Goal: Find contact information: Find contact information

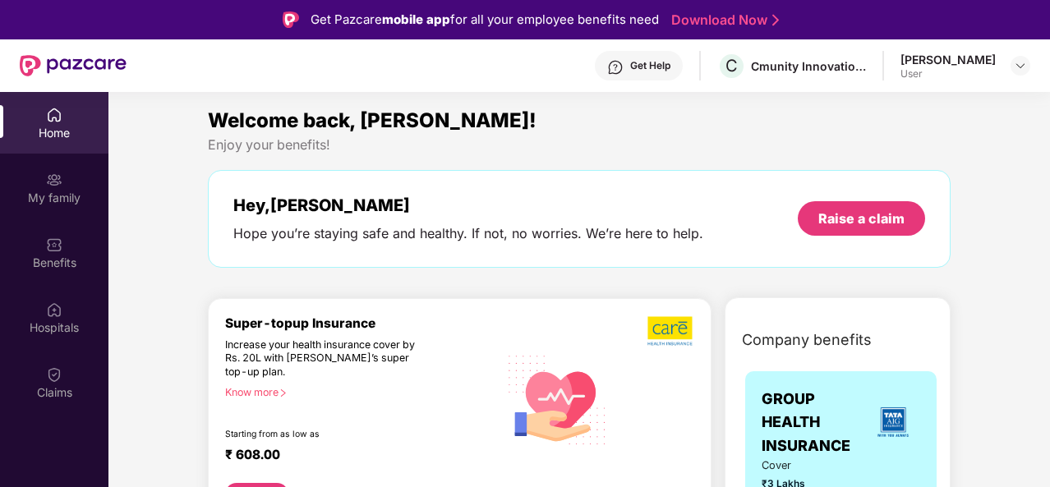
click at [54, 380] on img at bounding box center [54, 374] width 16 height 16
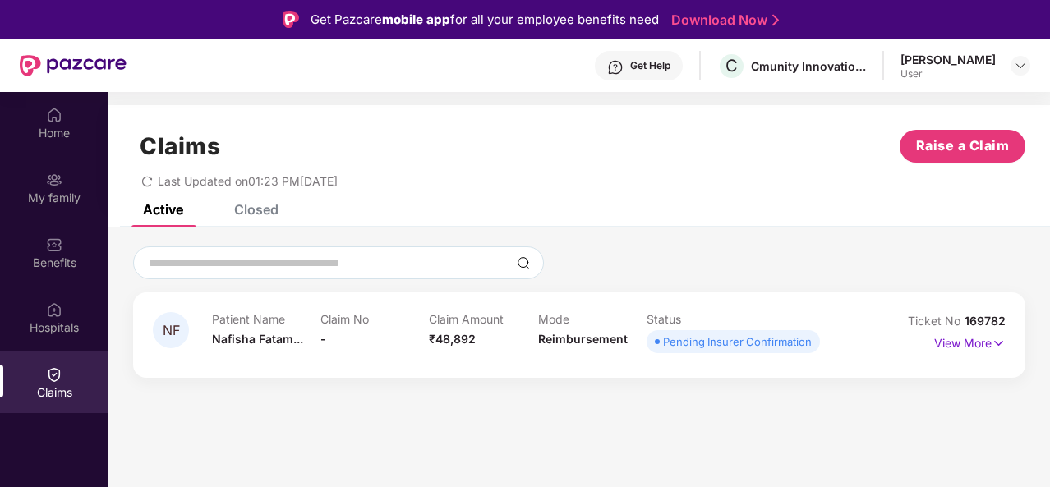
click at [974, 343] on p "View More" at bounding box center [969, 341] width 71 height 22
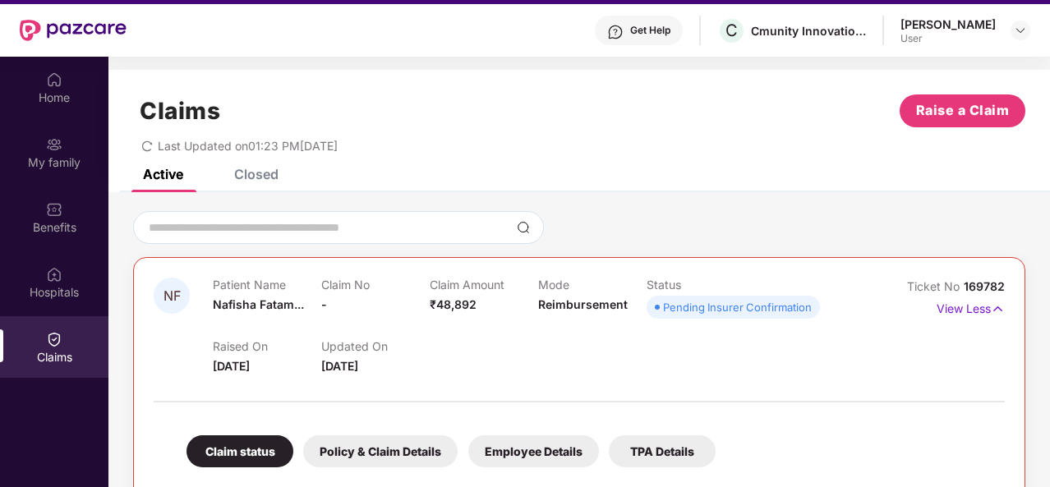
click at [248, 173] on div "Closed" at bounding box center [256, 174] width 44 height 16
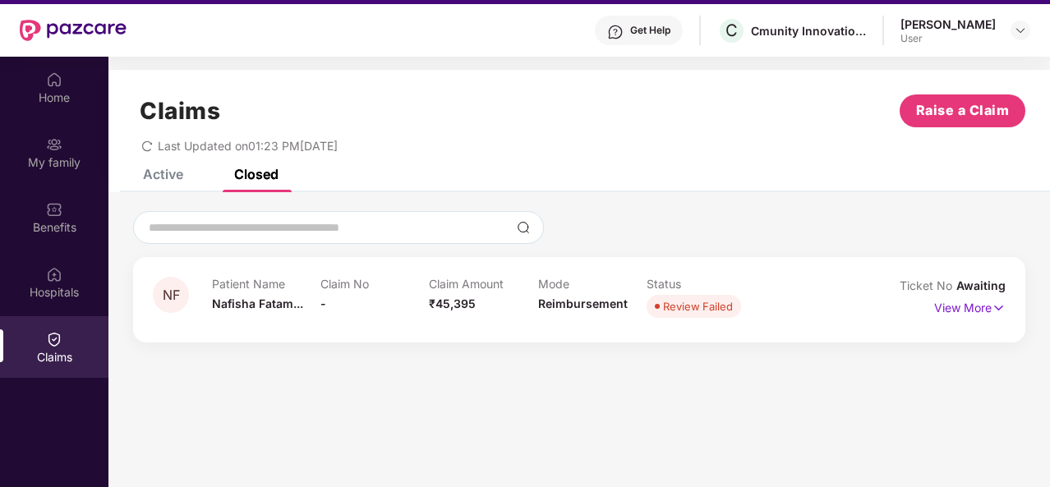
click at [169, 173] on div "Active" at bounding box center [163, 174] width 40 height 16
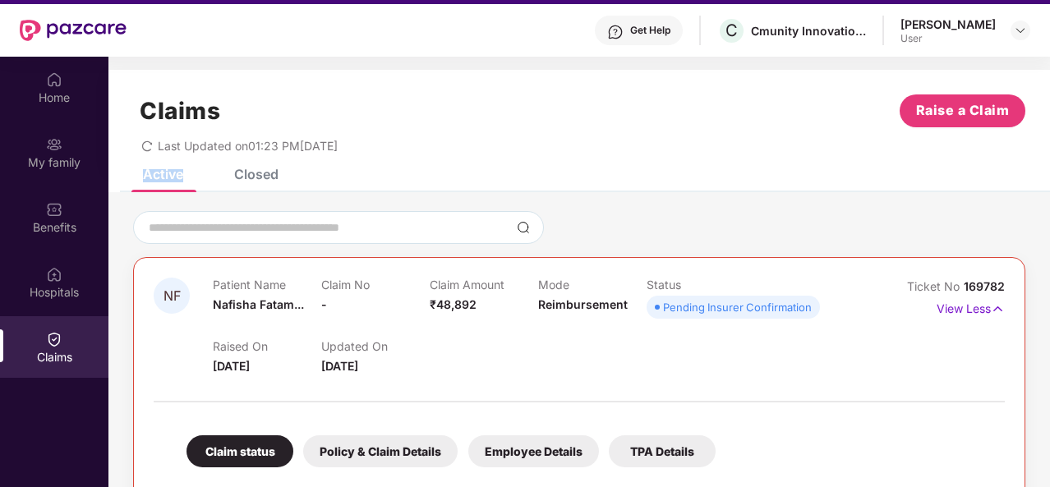
click at [169, 173] on div "Active" at bounding box center [163, 174] width 40 height 16
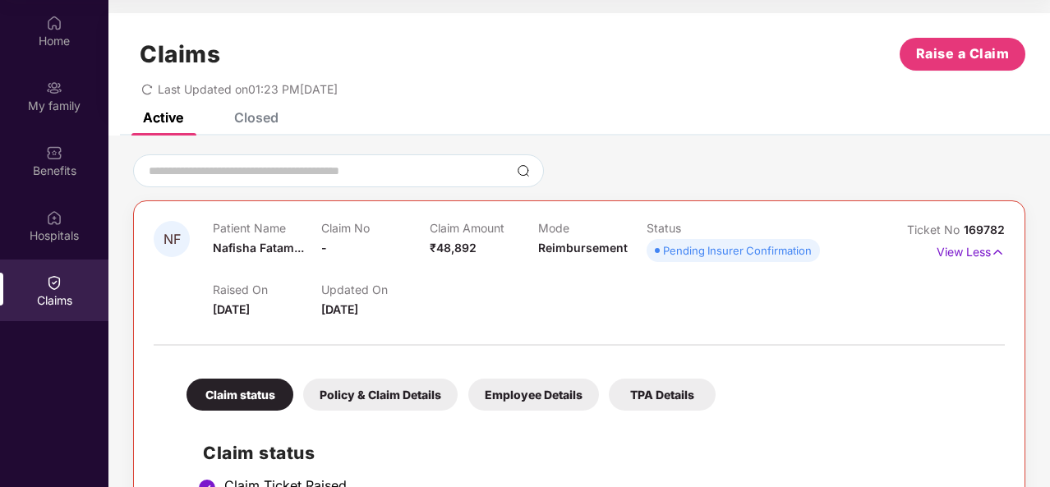
click at [968, 249] on p "View Less" at bounding box center [971, 250] width 68 height 22
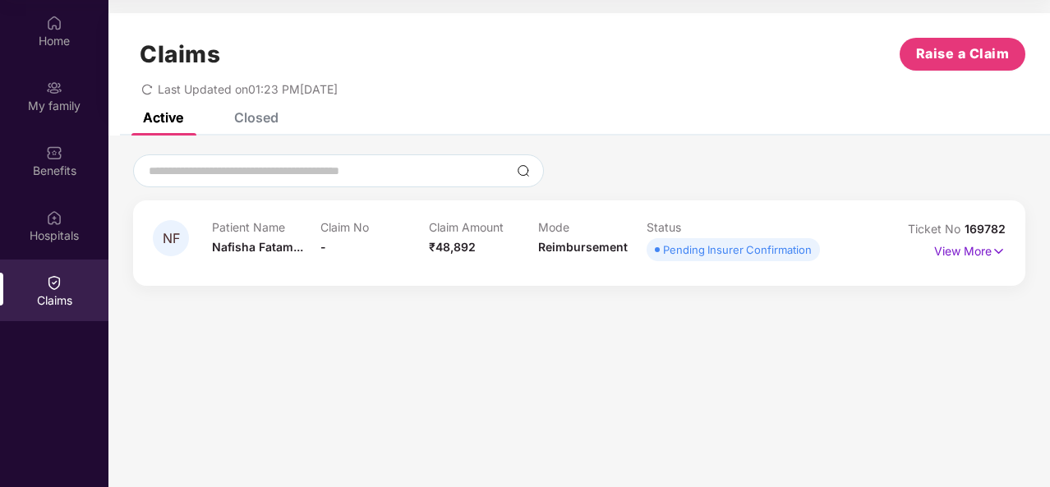
click at [968, 249] on p "View More" at bounding box center [969, 249] width 71 height 22
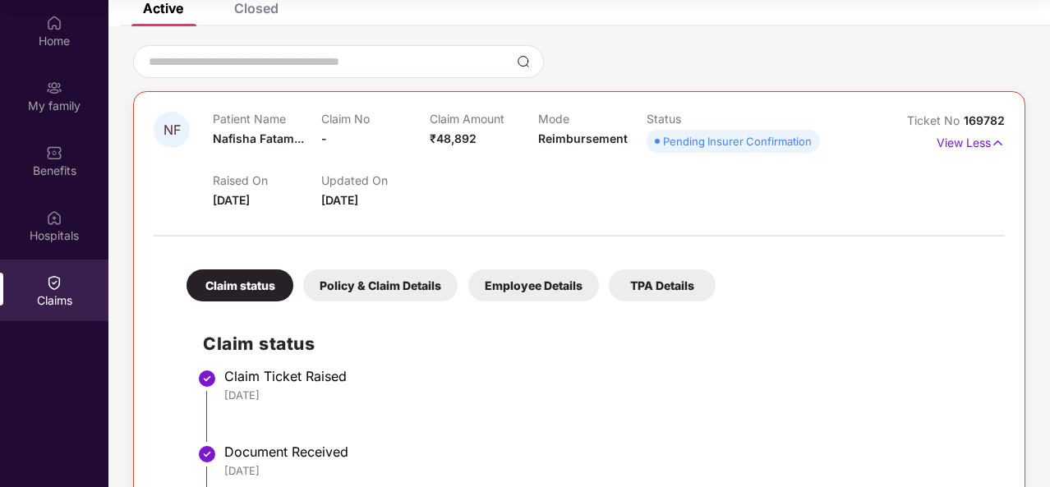
scroll to position [110, 0]
click at [352, 287] on div "Policy & Claim Details" at bounding box center [380, 285] width 154 height 32
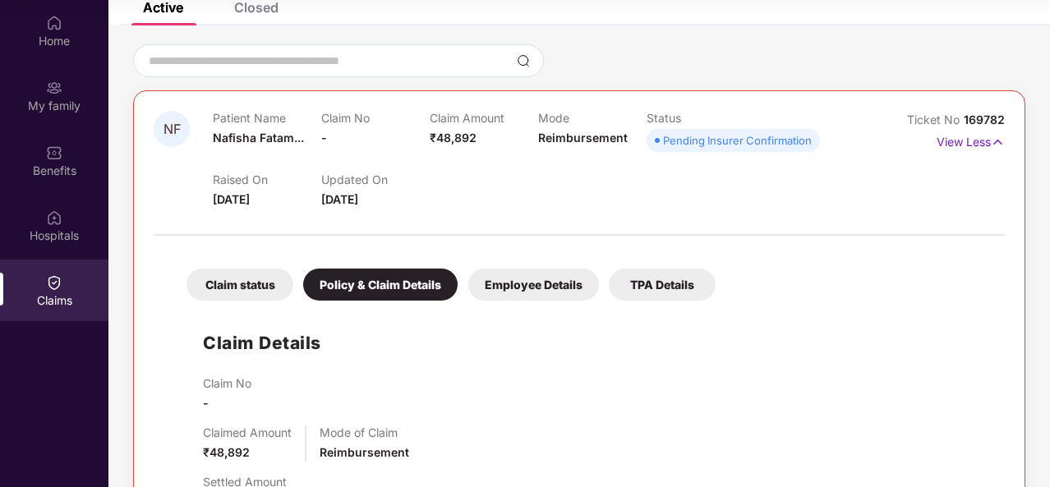
click at [537, 280] on div "Employee Details" at bounding box center [533, 285] width 131 height 32
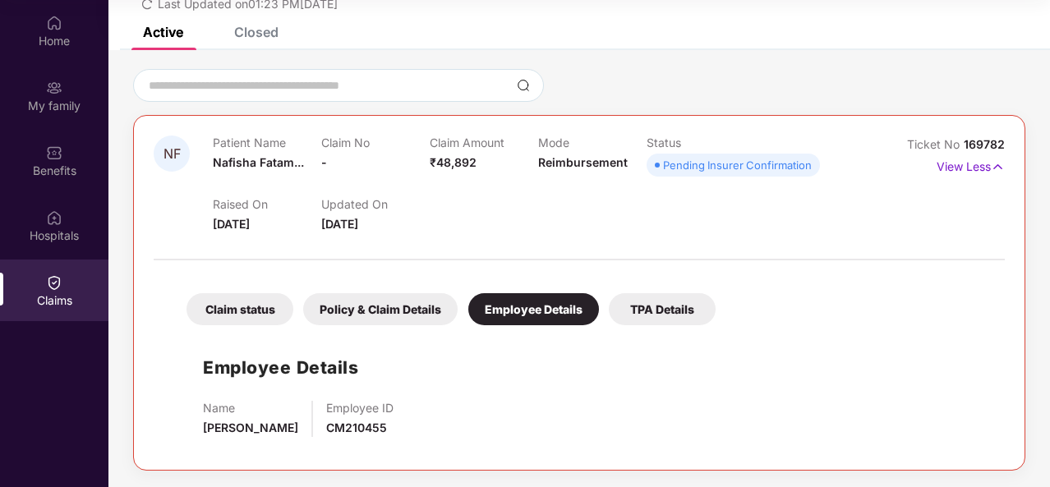
scroll to position [84, 0]
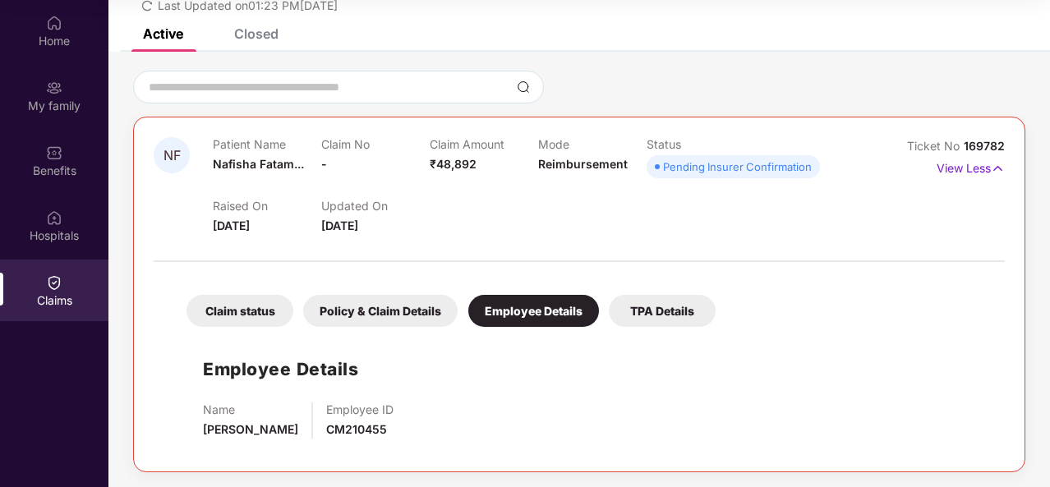
click at [665, 306] on div "TPA Details" at bounding box center [662, 311] width 107 height 32
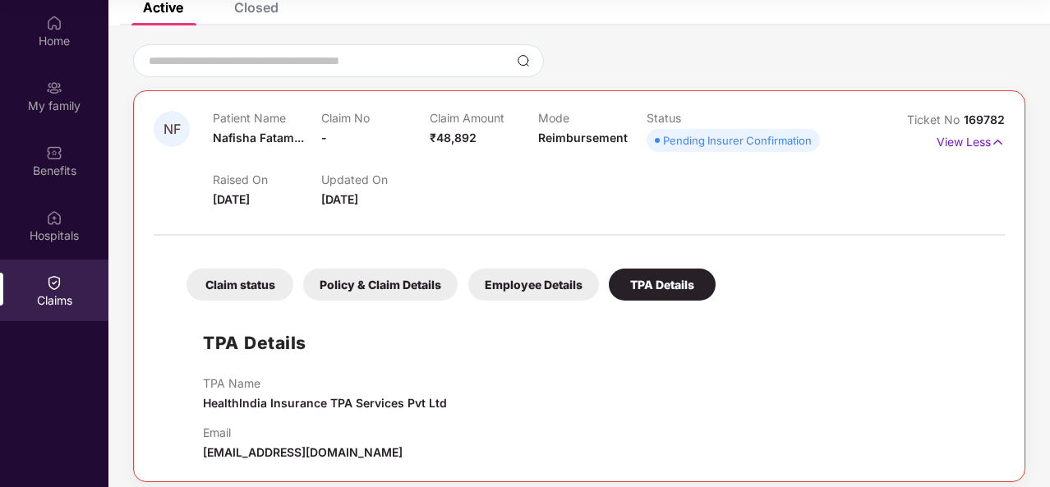
click at [665, 306] on div "Claim status Policy & Claim Details Employee Details TPA Details TPA Details TP…" at bounding box center [579, 353] width 851 height 218
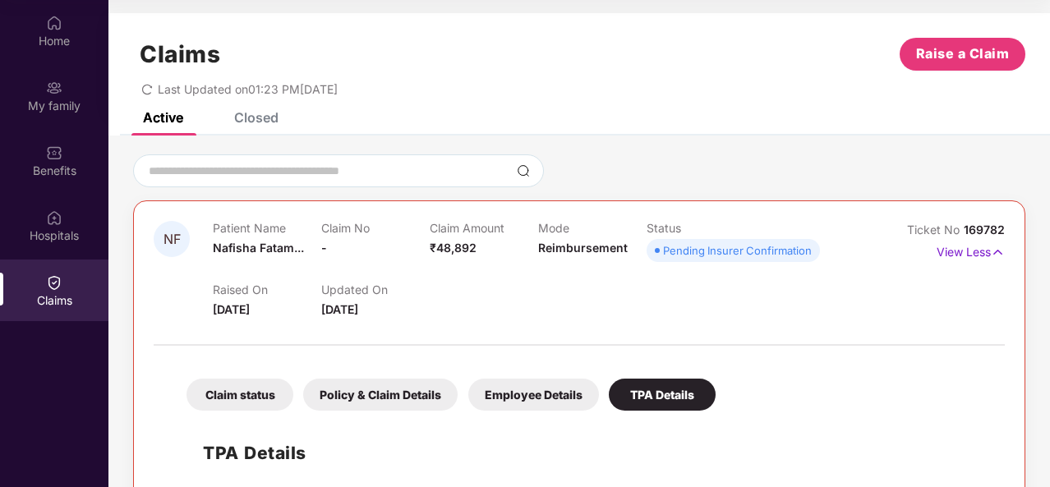
click at [256, 111] on div "Claims Raise a Claim Last Updated on 01:23 PM[DATE]" at bounding box center [578, 62] width 941 height 99
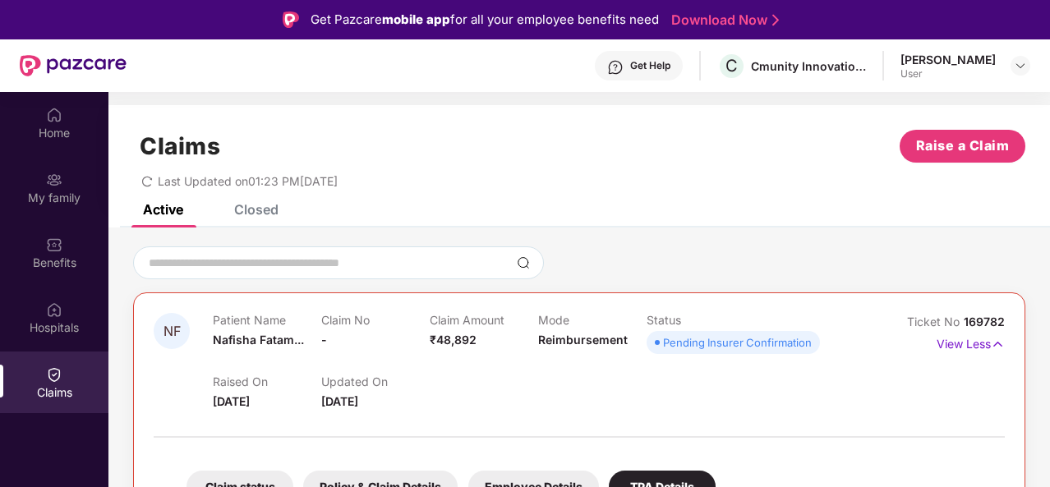
click at [667, 63] on div "Get Help" at bounding box center [650, 65] width 40 height 13
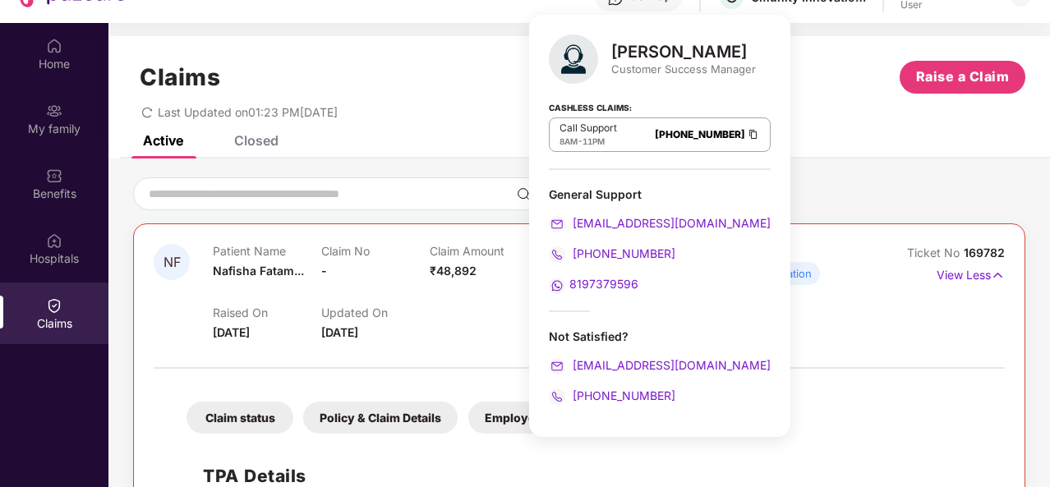
scroll to position [92, 0]
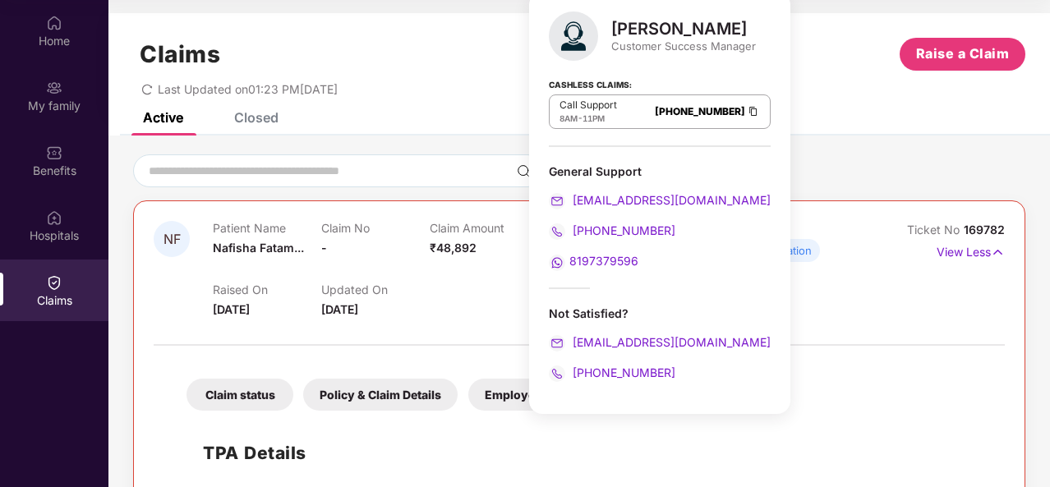
click at [603, 306] on div "Not Satisfied?" at bounding box center [660, 314] width 222 height 16
click at [605, 394] on div "[PERSON_NAME] Customer Success Manager Cashless Claims: Call Support 8AM - 11PM…" at bounding box center [659, 203] width 261 height 422
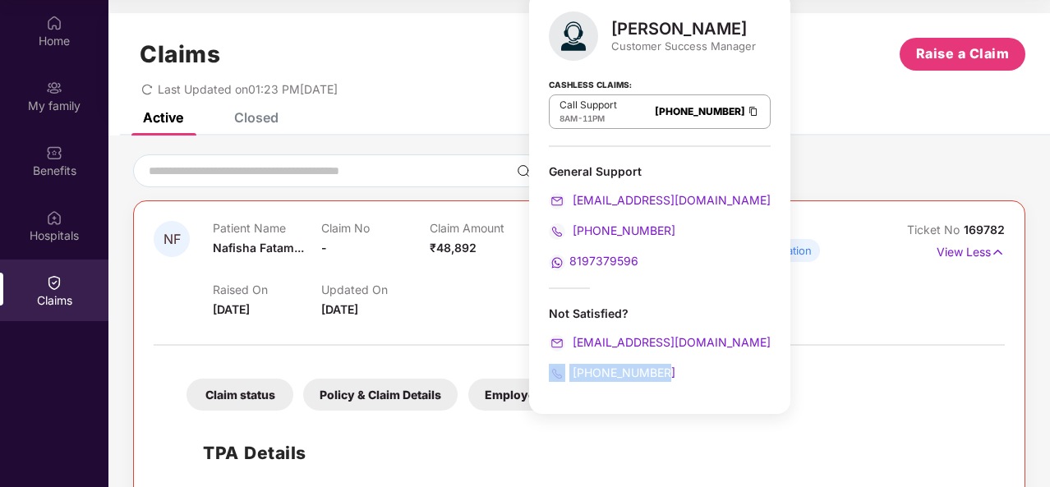
click at [605, 394] on div "[PERSON_NAME] Customer Success Manager Cashless Claims: Call Support 8AM - 11PM…" at bounding box center [659, 203] width 261 height 422
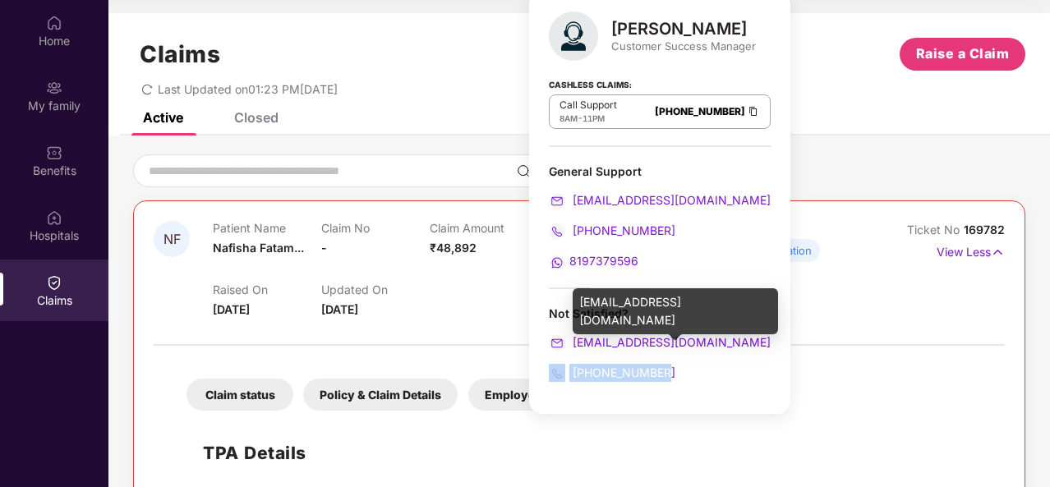
click at [639, 346] on span "[EMAIL_ADDRESS][DOMAIN_NAME]" at bounding box center [669, 342] width 201 height 14
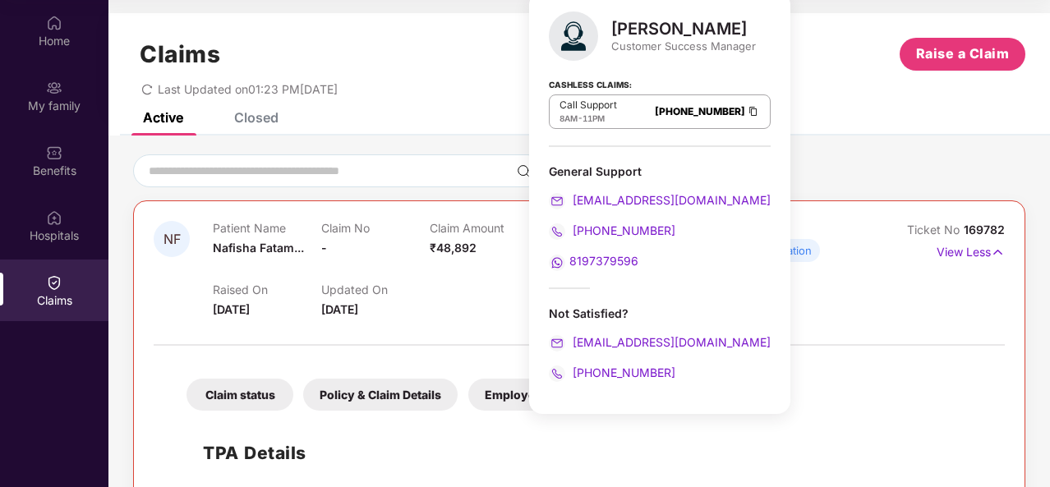
click at [664, 313] on div "Not Satisfied?" at bounding box center [660, 314] width 222 height 16
